Goal: Information Seeking & Learning: Learn about a topic

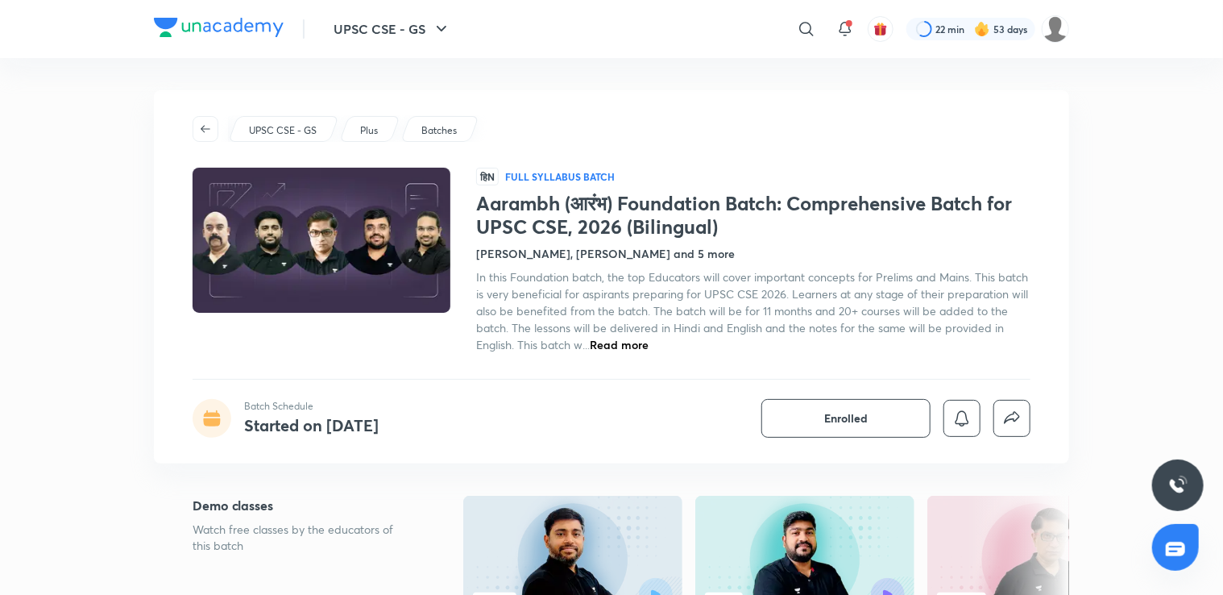
click at [805, 18] on div at bounding box center [806, 29] width 32 height 32
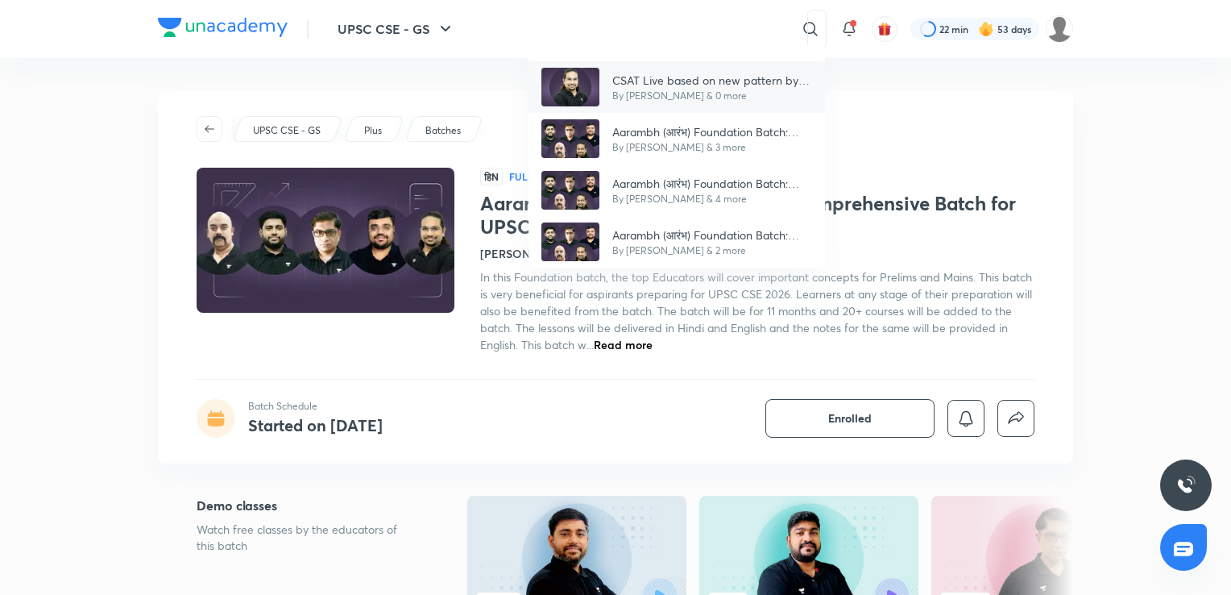
click at [761, 75] on p "CSAT Live based on new pattern by Madhukar Kotawe" at bounding box center [712, 80] width 200 height 17
